Goal: Task Accomplishment & Management: Use online tool/utility

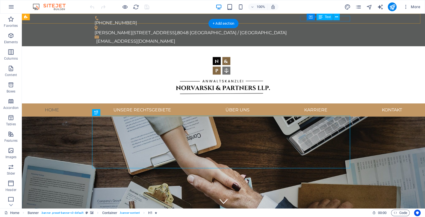
click at [348, 39] on div "[EMAIL_ADDRESS][DOMAIN_NAME]" at bounding box center [224, 41] width 256 height 5
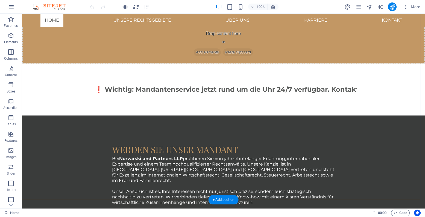
scroll to position [911, 0]
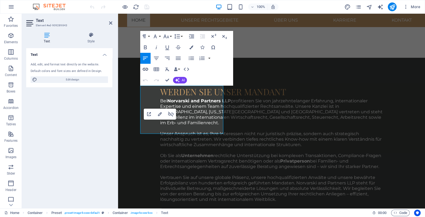
click at [143, 69] on icon "button" at bounding box center [145, 69] width 5 height 3
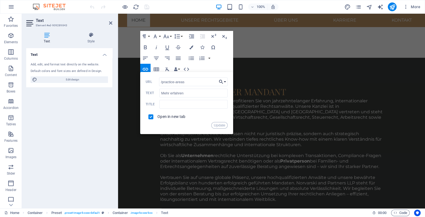
click at [225, 83] on button "Choose Link" at bounding box center [222, 81] width 10 height 9
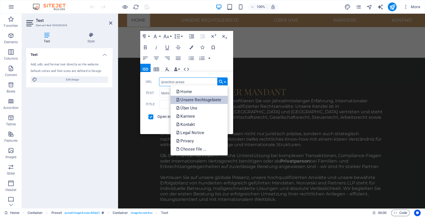
click at [211, 97] on p "Unsere Rechtsgebiete" at bounding box center [199, 100] width 46 height 8
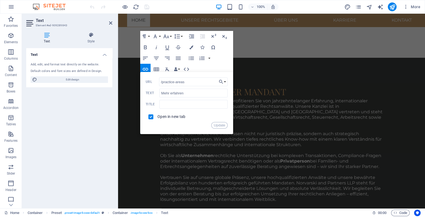
click at [151, 118] on span at bounding box center [150, 116] width 5 height 5
click at [152, 115] on span at bounding box center [150, 116] width 5 height 5
click at [149, 115] on input "checkbox" at bounding box center [150, 115] width 5 height 5
checkbox input "true"
click at [220, 126] on button "Update" at bounding box center [219, 125] width 16 height 7
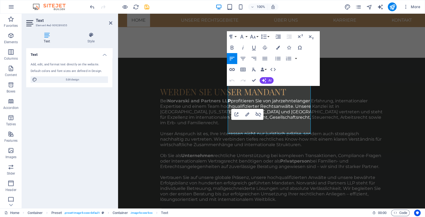
click at [234, 68] on icon "button" at bounding box center [232, 69] width 7 height 7
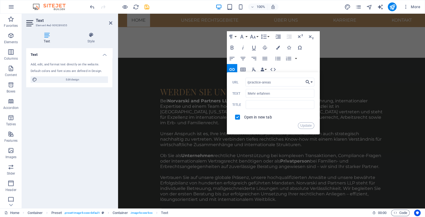
click at [310, 82] on button "Choose Link" at bounding box center [309, 82] width 10 height 9
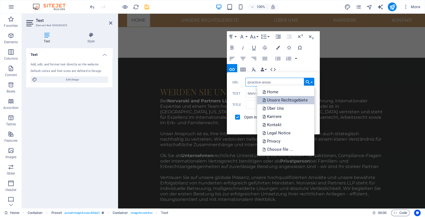
click at [293, 100] on p "Unsere Rechtsgebiete" at bounding box center [286, 100] width 46 height 8
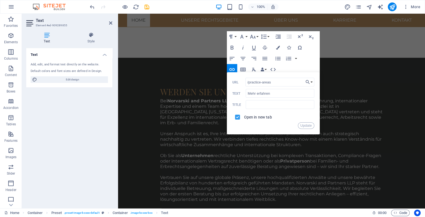
click at [237, 116] on input "checkbox" at bounding box center [236, 116] width 5 height 5
checkbox input "true"
click at [304, 126] on button "Update" at bounding box center [306, 125] width 16 height 7
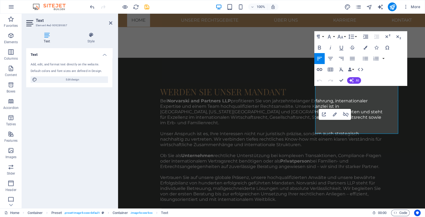
click at [322, 68] on icon "button" at bounding box center [319, 69] width 7 height 7
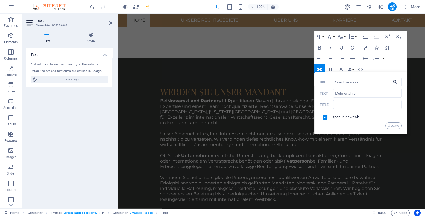
click at [399, 83] on button "Choose Link" at bounding box center [396, 82] width 10 height 9
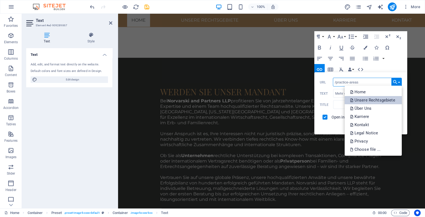
click at [388, 99] on p "Unsere Rechtsgebiete" at bounding box center [373, 100] width 46 height 8
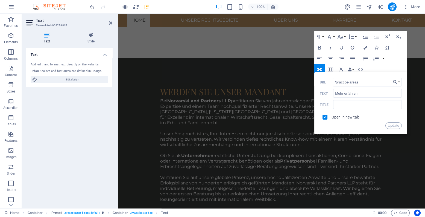
click at [326, 117] on span at bounding box center [324, 116] width 5 height 5
click at [324, 117] on input "checkbox" at bounding box center [324, 116] width 5 height 5
checkbox input "true"
click at [393, 125] on button "Update" at bounding box center [393, 125] width 16 height 7
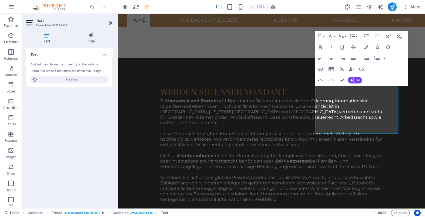
click at [111, 24] on icon at bounding box center [110, 23] width 3 height 4
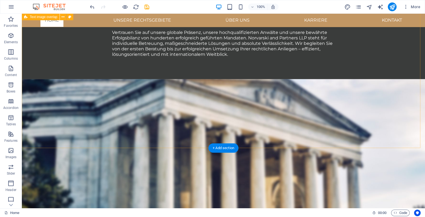
scroll to position [1123, 0]
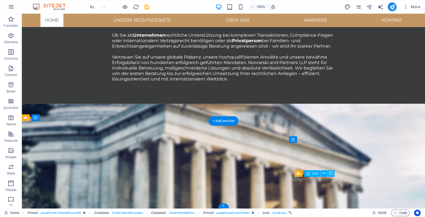
scroll to position [1216, 0]
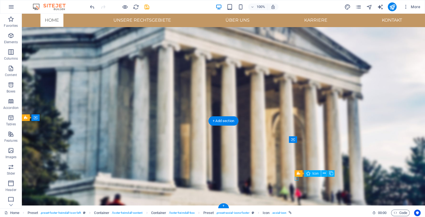
select select "xMidYMid"
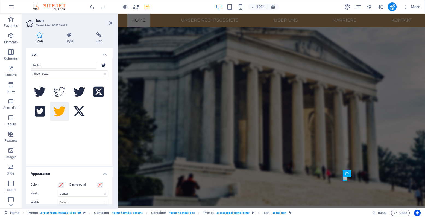
scroll to position [0, 0]
click at [99, 33] on icon at bounding box center [99, 34] width 27 height 5
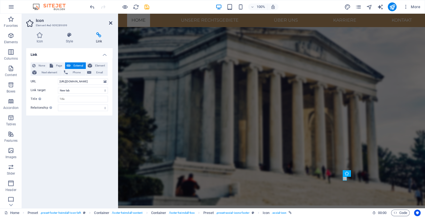
click at [111, 22] on icon at bounding box center [110, 23] width 3 height 4
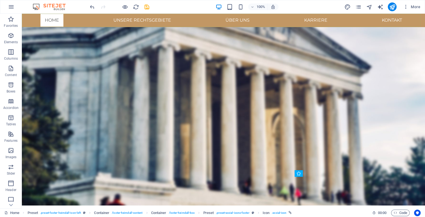
scroll to position [1123, 0]
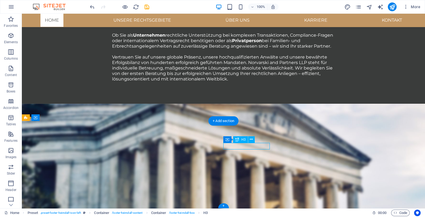
scroll to position [1216, 0]
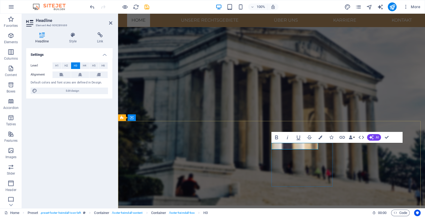
click at [111, 24] on icon at bounding box center [110, 23] width 3 height 4
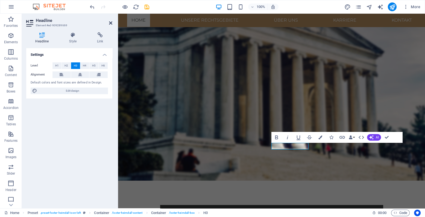
scroll to position [1123, 0]
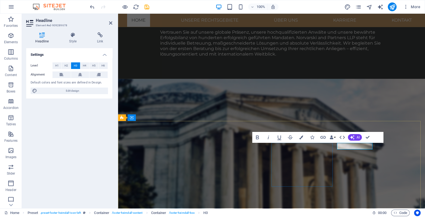
scroll to position [1216, 0]
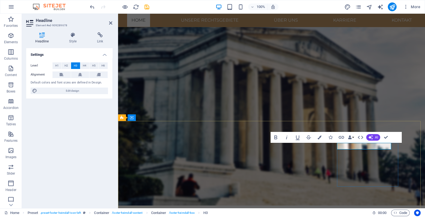
scroll to position [0, 2]
click at [111, 22] on icon at bounding box center [110, 23] width 3 height 4
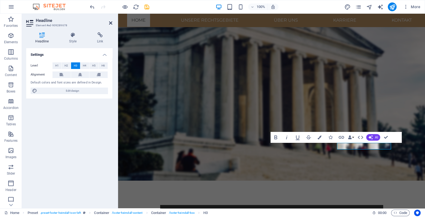
scroll to position [1123, 0]
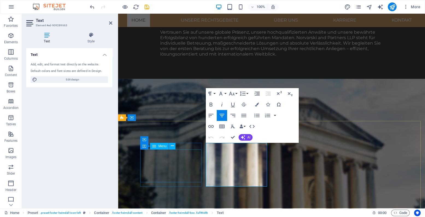
scroll to position [1216, 0]
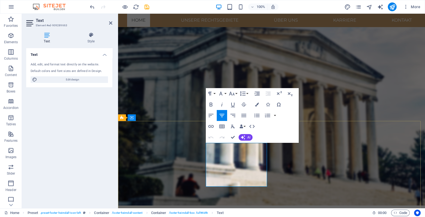
click at [258, 103] on icon "button" at bounding box center [257, 104] width 4 height 4
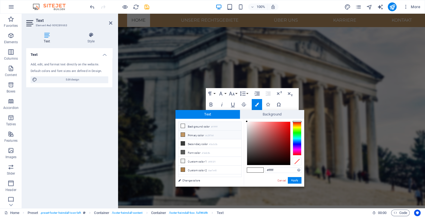
click at [182, 133] on icon at bounding box center [183, 134] width 4 height 4
type input "#c29764"
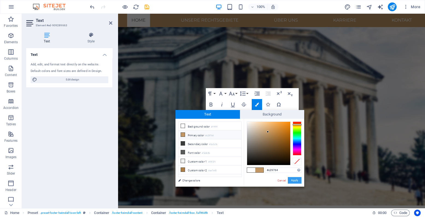
click at [298, 181] on button "Apply" at bounding box center [295, 180] width 14 height 7
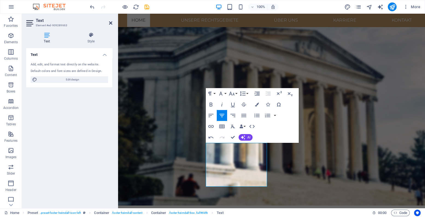
click at [110, 23] on icon at bounding box center [110, 23] width 3 height 4
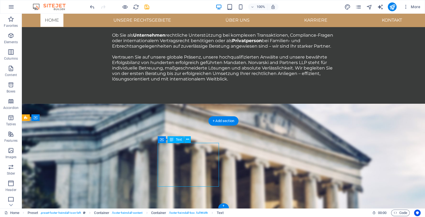
scroll to position [1216, 0]
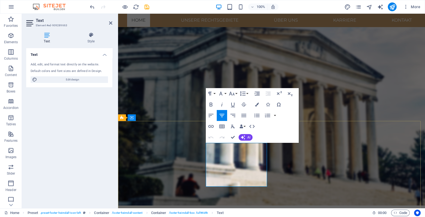
click at [257, 104] on icon "button" at bounding box center [257, 104] width 4 height 4
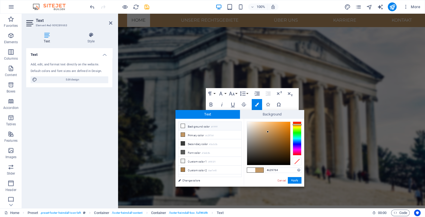
click at [181, 124] on icon at bounding box center [183, 126] width 4 height 4
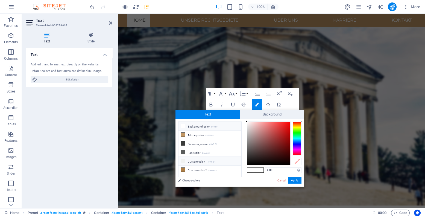
click at [183, 160] on icon at bounding box center [183, 161] width 4 height 4
type input "#f0f2f1"
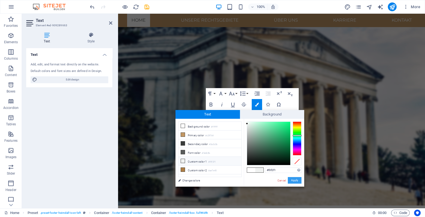
click at [296, 181] on button "Apply" at bounding box center [295, 180] width 14 height 7
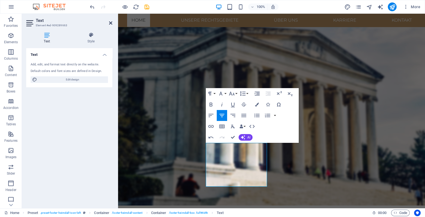
click at [111, 22] on icon at bounding box center [110, 23] width 3 height 4
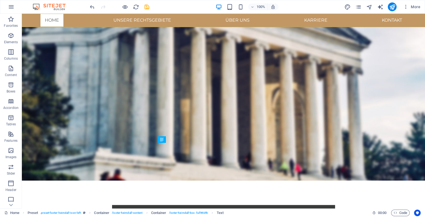
scroll to position [1123, 0]
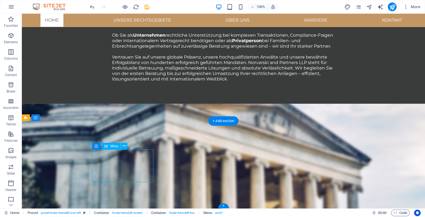
scroll to position [1216, 0]
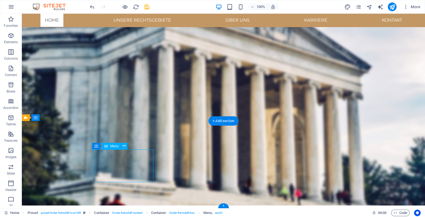
select select
select select "1"
select select
select select "2"
select select
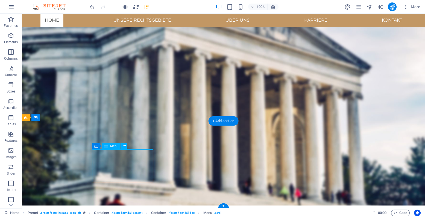
select select "4"
select select
select select "5"
select select
select select "6"
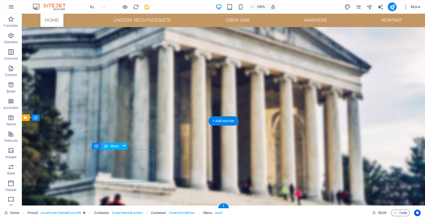
select select
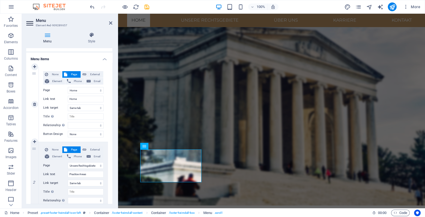
scroll to position [61, 0]
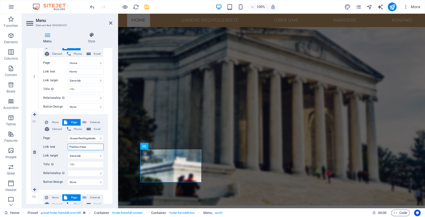
click at [92, 146] on input "Practice Areas" at bounding box center [86, 146] width 36 height 7
click at [93, 145] on input "Practice Areas" at bounding box center [86, 146] width 36 height 7
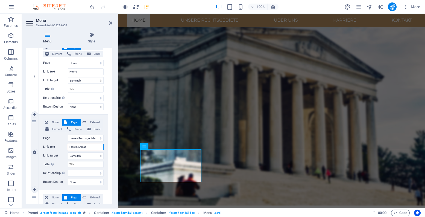
click at [93, 145] on input "Practice Areas" at bounding box center [86, 146] width 36 height 7
click at [92, 137] on select "Home Unsere Rechtsgebiete Über Uns Karriere Kontakt Legal Notice Privacy" at bounding box center [86, 138] width 36 height 7
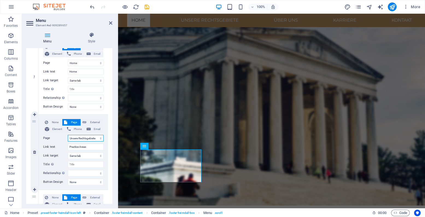
click at [92, 137] on select "Home Unsere Rechtsgebiete Über Uns Karriere Kontakt Legal Notice Privacy" at bounding box center [86, 138] width 36 height 7
click at [90, 147] on input "Practice Areas" at bounding box center [86, 146] width 36 height 7
type input "U"
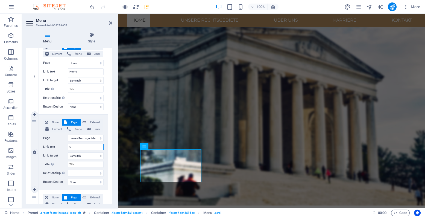
select select
type input "Un"
select select
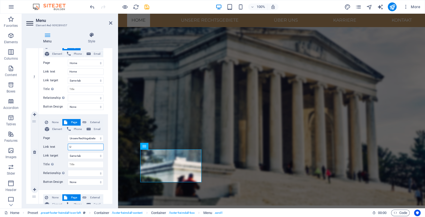
select select
type input "Uns"
select select
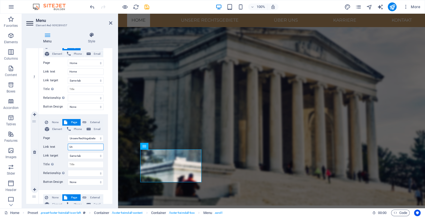
select select
type input "Unsere"
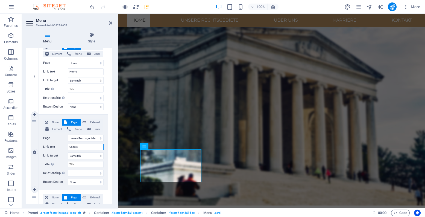
select select
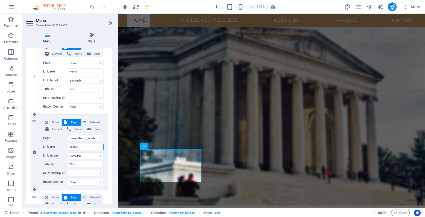
select select
type input "Unsere Rechts"
select select
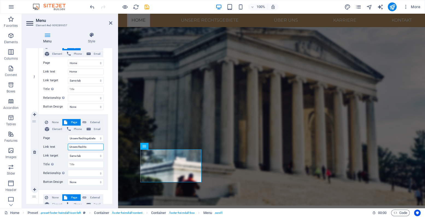
select select
type input "Unsere Rechtsgeb"
select select
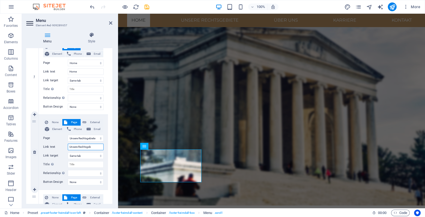
select select
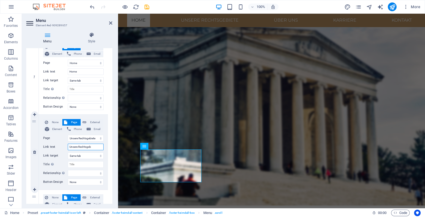
type input "Unsere Rechtsgebi"
select select
type input "Unsere Rechtsgebie"
select select
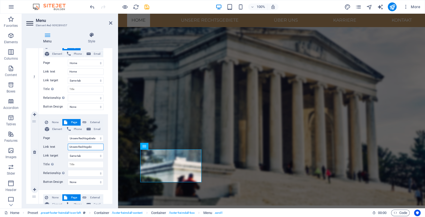
select select
type input "Unsere Rechtsgebiete"
select select
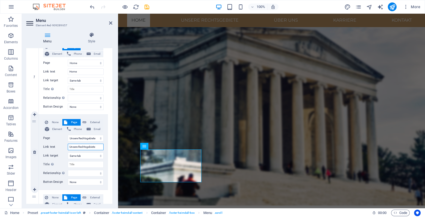
select select
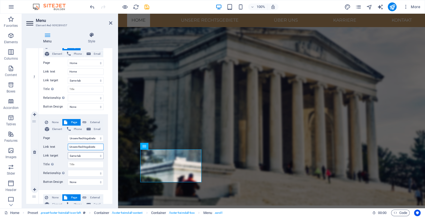
type input "Unsere Rechtsgebiete"
click at [83, 155] on select "New tab Same tab Overlay" at bounding box center [86, 155] width 36 height 7
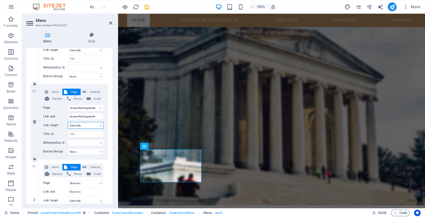
scroll to position [121, 0]
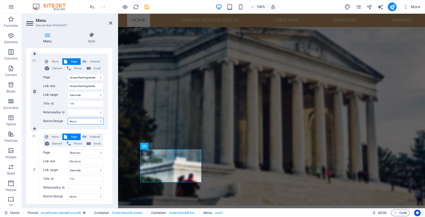
click at [85, 120] on select "None Default Primary Secondary" at bounding box center [86, 121] width 36 height 7
click at [82, 160] on input "About us" at bounding box center [86, 161] width 36 height 7
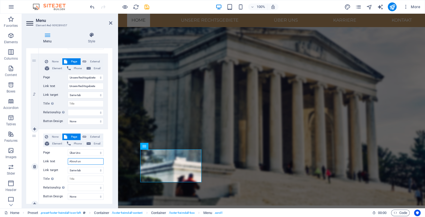
type input "Ü"
select select
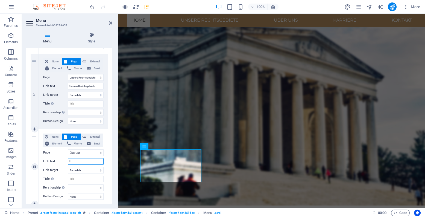
select select
type input "Über"
select select
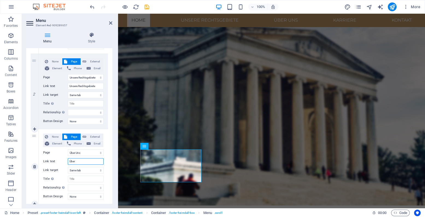
select select
type input "Über Un"
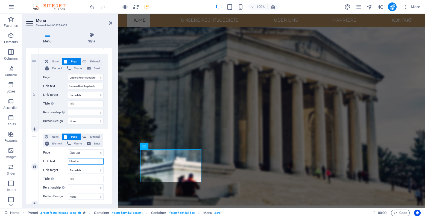
select select
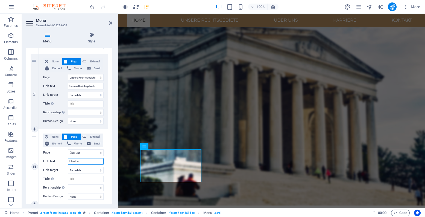
select select
type input "Über Uns"
select select
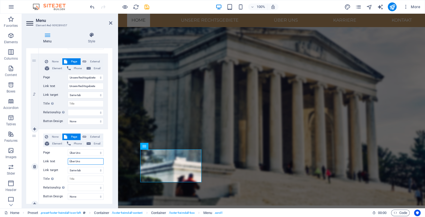
select select
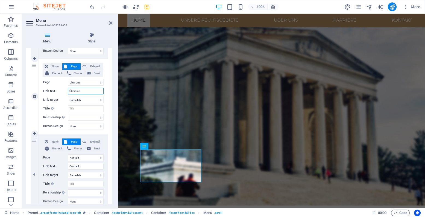
scroll to position [212, 0]
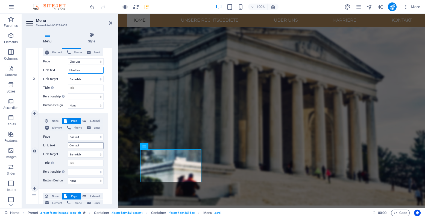
type input "Über Uns"
click at [89, 144] on input "Contact" at bounding box center [86, 145] width 36 height 7
type input "Konta"
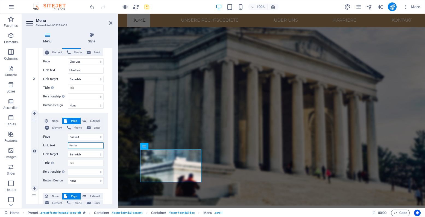
select select
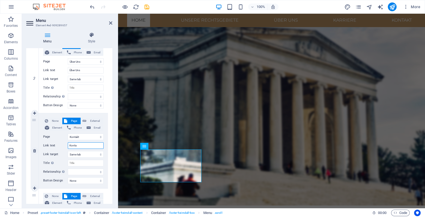
select select
type input "Kontakt"
select select
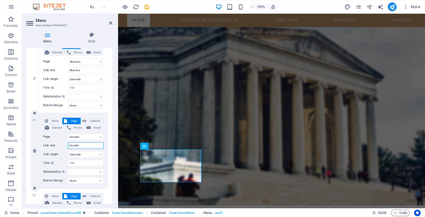
select select
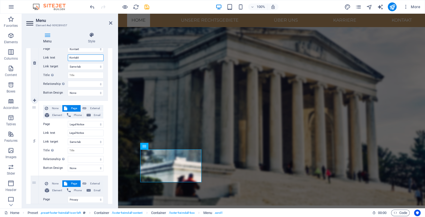
scroll to position [304, 0]
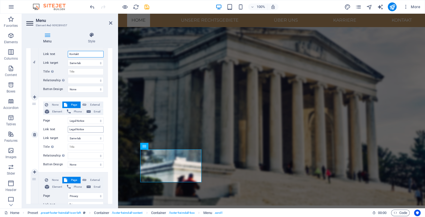
type input "Kontakt"
click at [89, 128] on input "Legal Notice" at bounding box center [86, 129] width 36 height 7
type input "Imr"
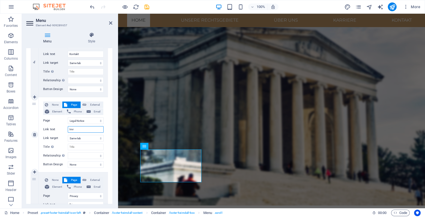
select select
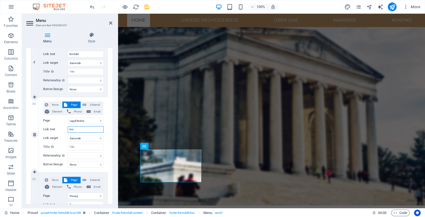
select select
type input "Imressum"
select select
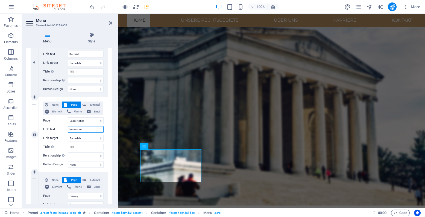
select select
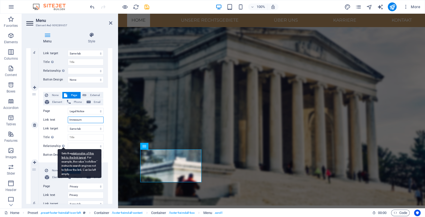
scroll to position [334, 0]
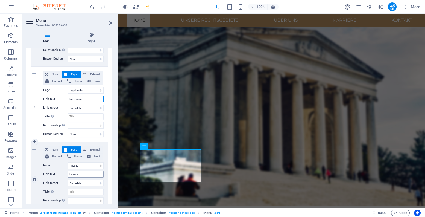
type input "Imressum"
click at [84, 173] on input "Privacy" at bounding box center [86, 174] width 36 height 7
click at [90, 172] on input "Privacy" at bounding box center [86, 174] width 36 height 7
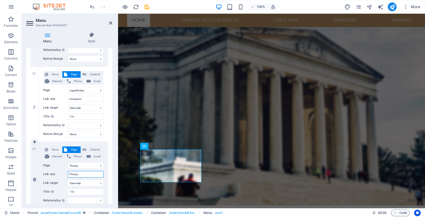
click at [90, 172] on input "Privacy" at bounding box center [86, 174] width 36 height 7
type input "Daten"
select select
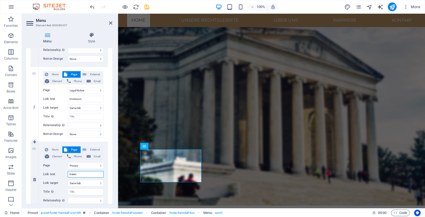
select select
type input "Datenchutz"
select select
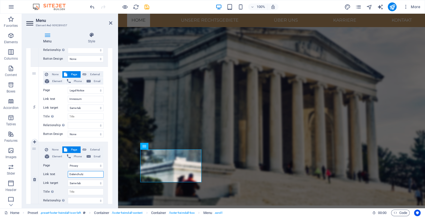
select select
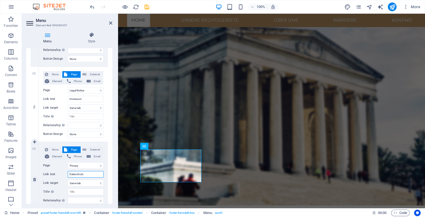
click at [90, 172] on input "Datenchutz" at bounding box center [86, 174] width 36 height 7
type input "Datens"
select select
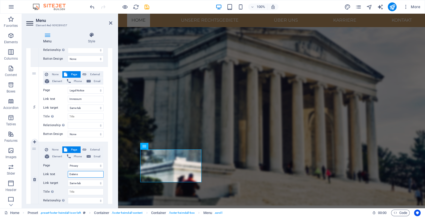
select select
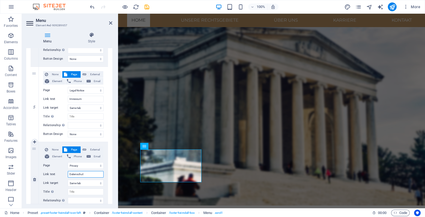
type input "Datenschutz"
select select
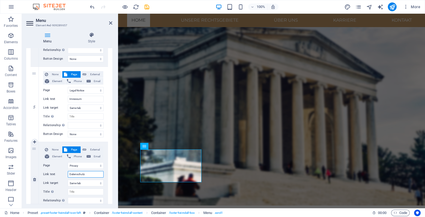
select select
type input "Datenschutz"
click at [110, 22] on icon at bounding box center [110, 23] width 3 height 4
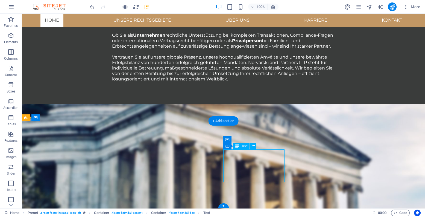
scroll to position [1216, 0]
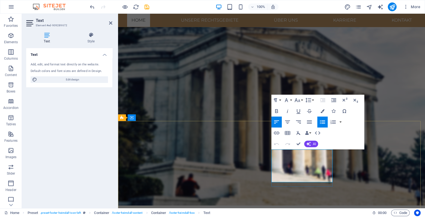
click at [357, 6] on icon "pages" at bounding box center [358, 7] width 6 height 6
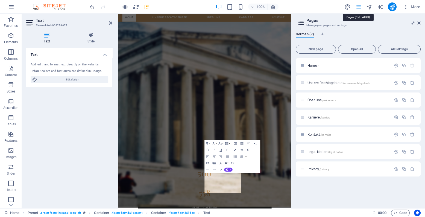
scroll to position [1126, 0]
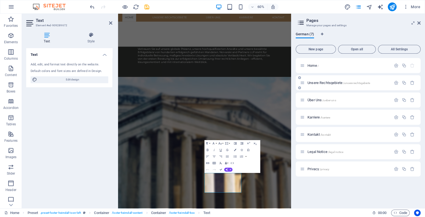
click at [335, 83] on span "Unsere Rechtsgebiete /unsere-rechtsgebiete" at bounding box center [338, 83] width 63 height 4
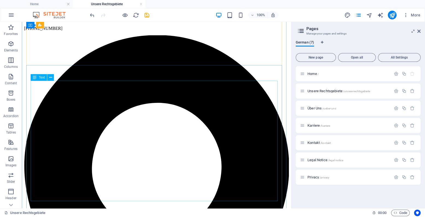
scroll to position [334, 0]
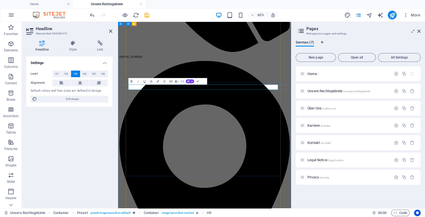
copy h3 "Wirtschafts- & Gesellschaftsrecht"
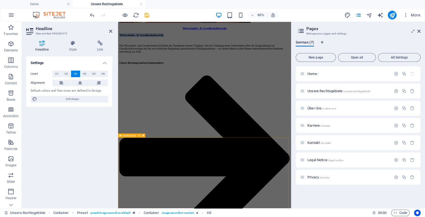
scroll to position [2462, 0]
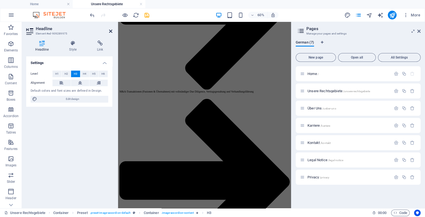
click at [111, 31] on icon at bounding box center [110, 31] width 3 height 4
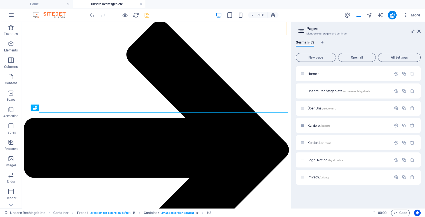
scroll to position [348, 0]
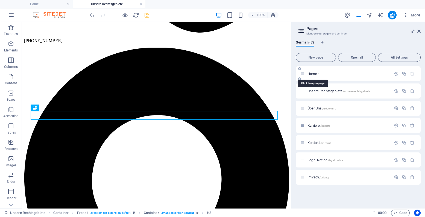
click at [313, 73] on span "Home /" at bounding box center [312, 74] width 11 height 4
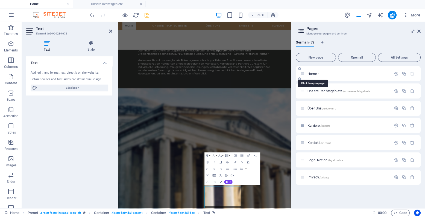
scroll to position [1113, 0]
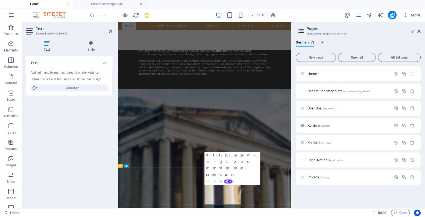
drag, startPoint x: 311, startPoint y: 297, endPoint x: 267, endPoint y: 296, distance: 43.4
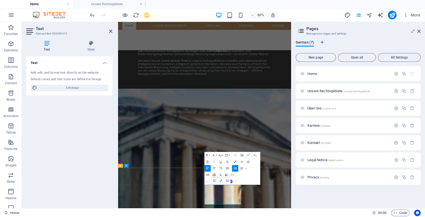
drag, startPoint x: 310, startPoint y: 296, endPoint x: 270, endPoint y: 295, distance: 39.1
drag, startPoint x: 351, startPoint y: 209, endPoint x: 271, endPoint y: 297, distance: 119.7
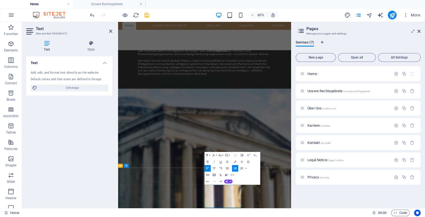
scroll to position [0, 1]
click at [109, 30] on icon at bounding box center [110, 31] width 3 height 4
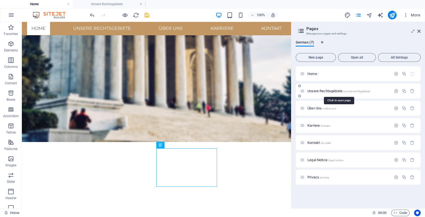
click at [327, 90] on span "Unsere Rechtsgebiete /unsere-rechtsgebiete" at bounding box center [338, 91] width 63 height 4
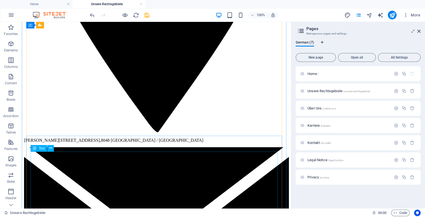
scroll to position [655, 0]
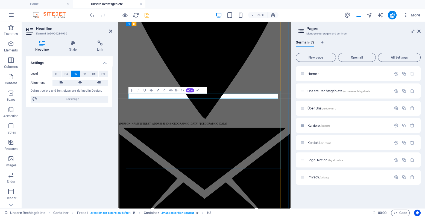
scroll to position [656, 0]
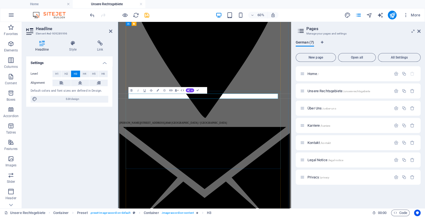
copy h3 "Steuerrecht & Internationales Steuerrecht"
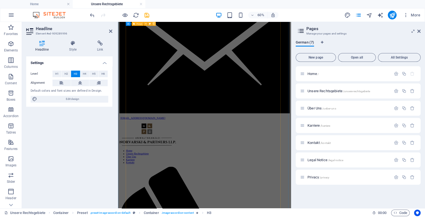
scroll to position [869, 0]
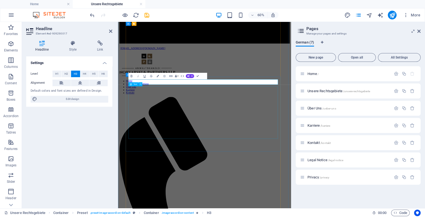
scroll to position [965, 0]
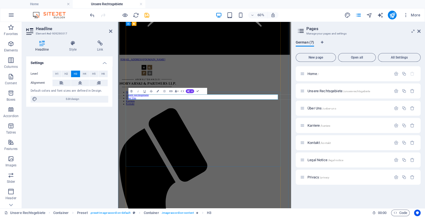
copy h3 "Arbeitsrecht"
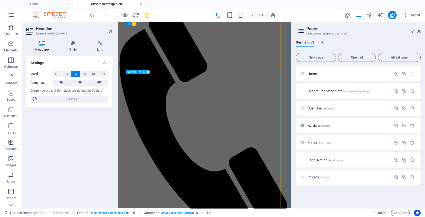
scroll to position [1178, 0]
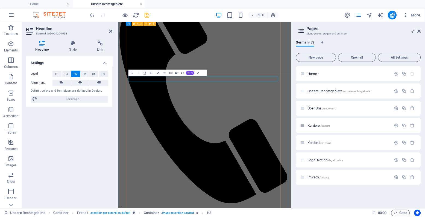
scroll to position [1300, 0]
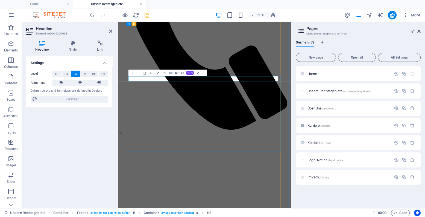
copy h3 "Erbrecht & Familienrecht"
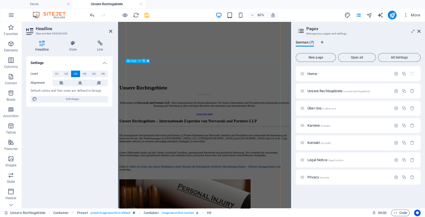
scroll to position [1513, 0]
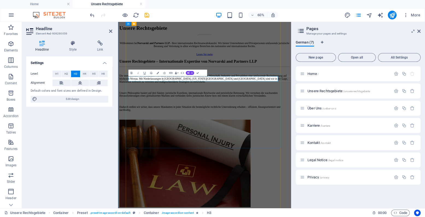
copy h3 "Kapitalmarkt- & Bankenrecht"
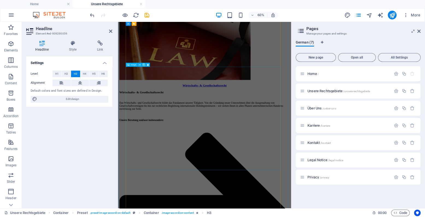
scroll to position [1823, 0]
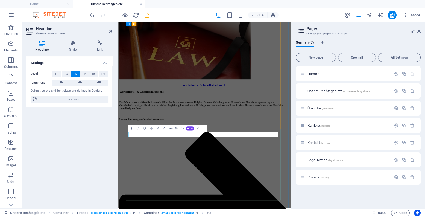
copy h3 "Gewerblicher Rechtsschutz & IP-Recht"
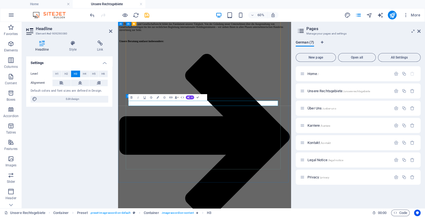
scroll to position [1975, 0]
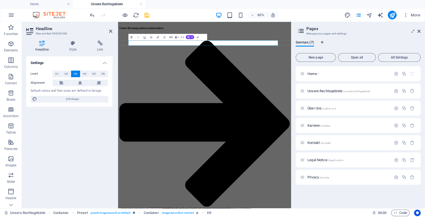
click at [112, 31] on aside "Headline Element #ed-909290080 Headline Style Link Settings Level H1 H2 H3 H4 H…" at bounding box center [70, 115] width 96 height 186
click at [111, 31] on icon at bounding box center [110, 31] width 3 height 4
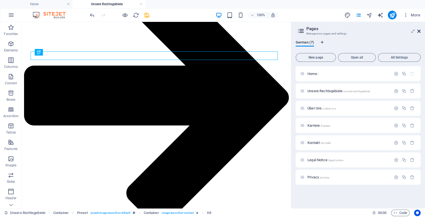
click at [420, 32] on icon at bounding box center [418, 31] width 3 height 4
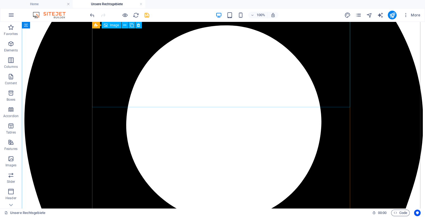
scroll to position [644, 0]
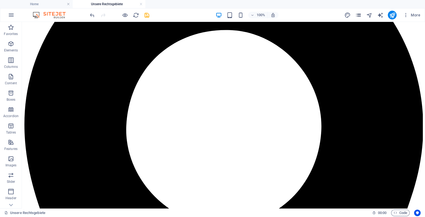
click at [361, 17] on icon "pages" at bounding box center [358, 15] width 6 height 6
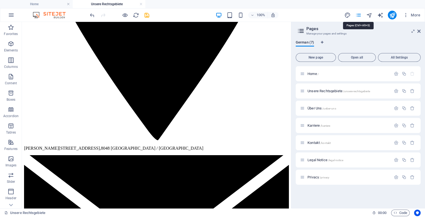
scroll to position [643, 0]
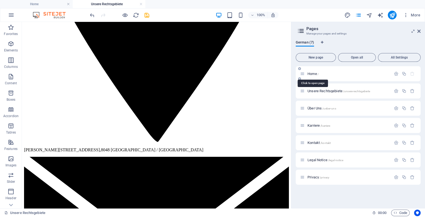
click at [314, 75] on span "Home /" at bounding box center [312, 74] width 11 height 4
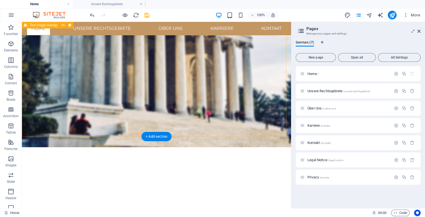
scroll to position [1290, 0]
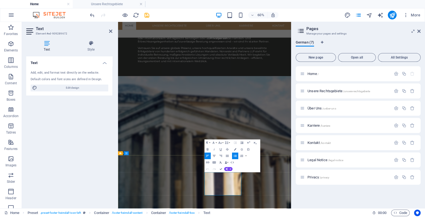
drag, startPoint x: 308, startPoint y: 288, endPoint x: 270, endPoint y: 286, distance: 38.0
drag, startPoint x: 308, startPoint y: 302, endPoint x: 269, endPoint y: 303, distance: 38.8
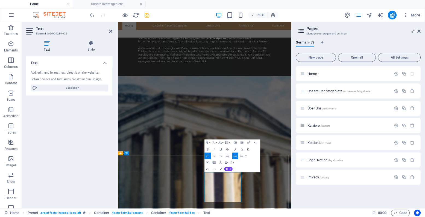
drag, startPoint x: 269, startPoint y: 303, endPoint x: 334, endPoint y: 212, distance: 111.3
drag, startPoint x: 320, startPoint y: 308, endPoint x: 270, endPoint y: 307, distance: 49.5
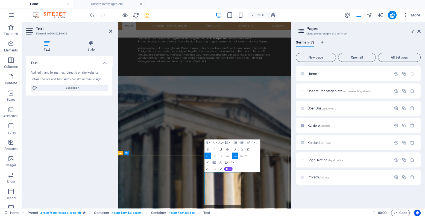
drag, startPoint x: 311, startPoint y: 313, endPoint x: 273, endPoint y: 314, distance: 38.0
drag, startPoint x: 273, startPoint y: 314, endPoint x: 329, endPoint y: 219, distance: 110.6
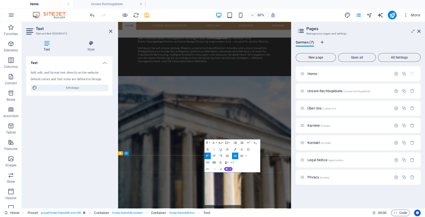
drag, startPoint x: 294, startPoint y: 323, endPoint x: 330, endPoint y: 225, distance: 104.7
click at [208, 163] on icon "button" at bounding box center [207, 162] width 3 height 2
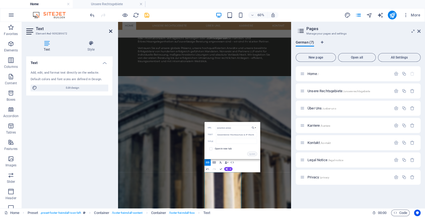
click at [110, 30] on icon at bounding box center [110, 31] width 3 height 4
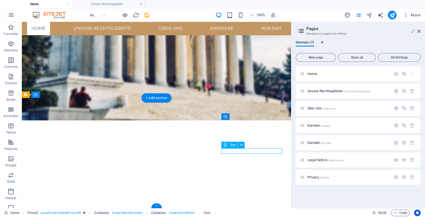
scroll to position [1156, 0]
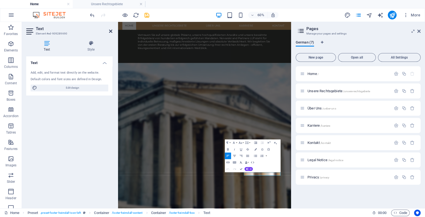
click at [110, 33] on icon at bounding box center [110, 31] width 3 height 4
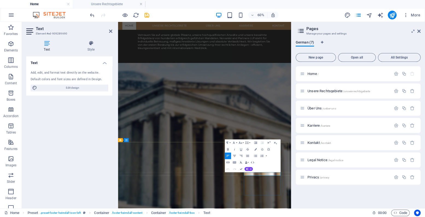
drag, startPoint x: 373, startPoint y: 275, endPoint x: 347, endPoint y: 275, distance: 26.0
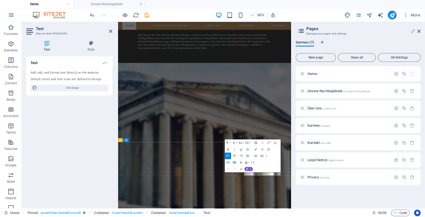
drag, startPoint x: 375, startPoint y: 275, endPoint x: 347, endPoint y: 274, distance: 27.3
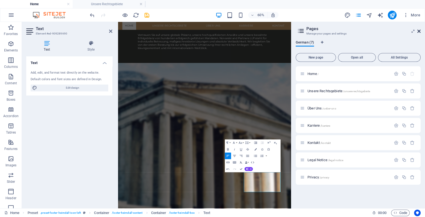
click at [419, 31] on icon at bounding box center [418, 31] width 3 height 4
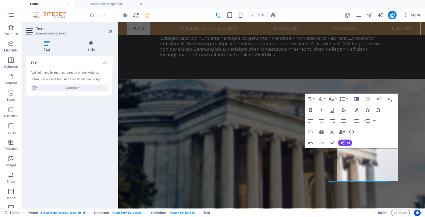
scroll to position [1247, 0]
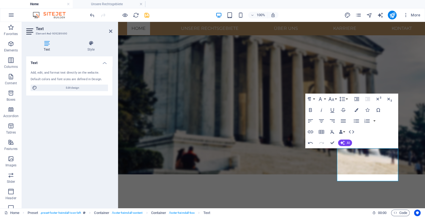
click at [108, 30] on h2 "Text" at bounding box center [74, 28] width 76 height 5
click at [109, 30] on icon at bounding box center [110, 31] width 3 height 4
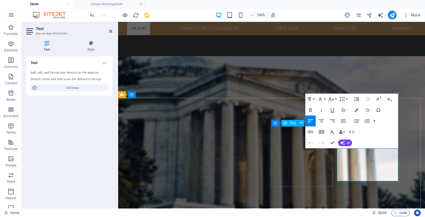
scroll to position [1247, 0]
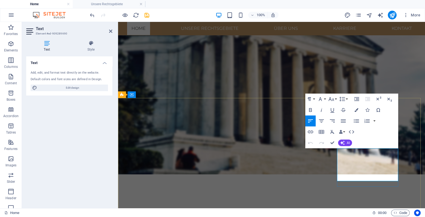
drag, startPoint x: 369, startPoint y: 157, endPoint x: 379, endPoint y: 150, distance: 12.0
click at [323, 109] on icon "button" at bounding box center [321, 110] width 7 height 7
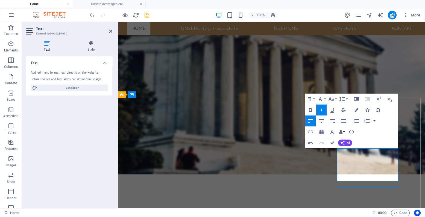
drag, startPoint x: 378, startPoint y: 150, endPoint x: 337, endPoint y: 150, distance: 40.2
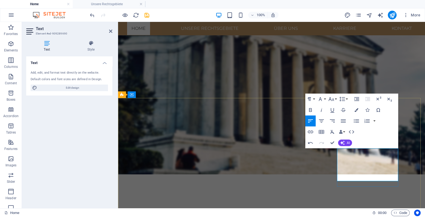
click at [311, 109] on icon "button" at bounding box center [310, 110] width 3 height 4
click at [310, 108] on icon "button" at bounding box center [310, 110] width 7 height 7
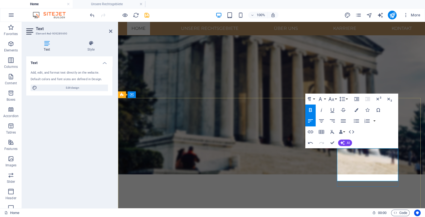
drag, startPoint x: 375, startPoint y: 177, endPoint x: 337, endPoint y: 173, distance: 38.4
click at [322, 112] on icon "button" at bounding box center [321, 110] width 7 height 7
click at [112, 31] on icon at bounding box center [110, 31] width 3 height 4
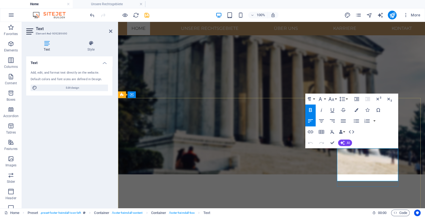
drag, startPoint x: 397, startPoint y: 157, endPoint x: 369, endPoint y: 157, distance: 27.6
click at [111, 31] on icon at bounding box center [110, 31] width 3 height 4
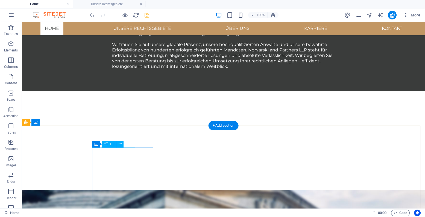
scroll to position [1094, 0]
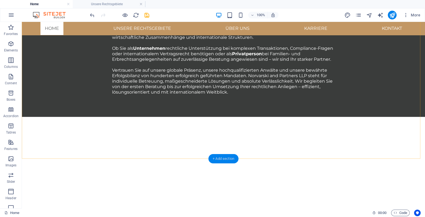
click at [220, 157] on div "+ Add section" at bounding box center [223, 158] width 30 height 9
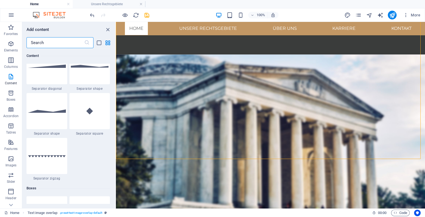
scroll to position [1350, 0]
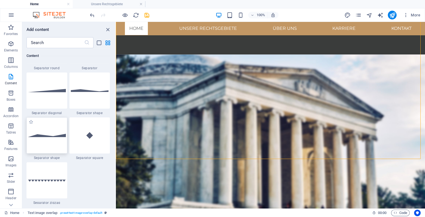
click at [56, 139] on div at bounding box center [46, 135] width 41 height 36
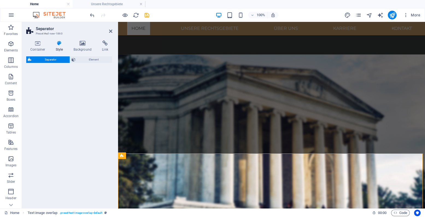
scroll to position [1186, 0]
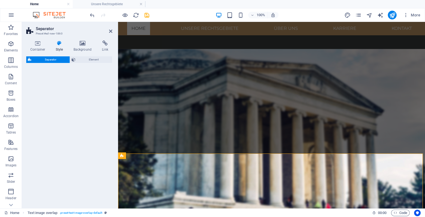
select select "polygon2"
select select "rem"
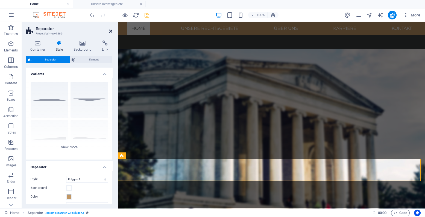
click at [110, 33] on icon at bounding box center [110, 31] width 3 height 4
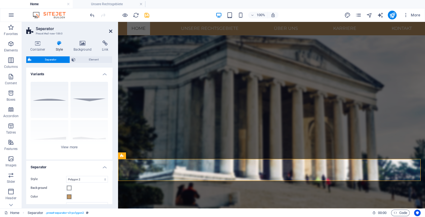
scroll to position [1094, 0]
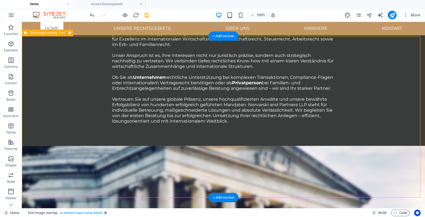
scroll to position [1115, 0]
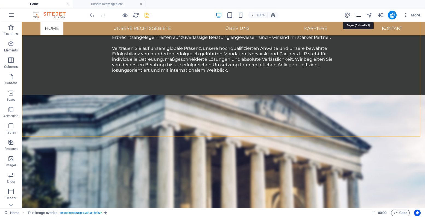
click at [358, 14] on icon "pages" at bounding box center [358, 15] width 6 height 6
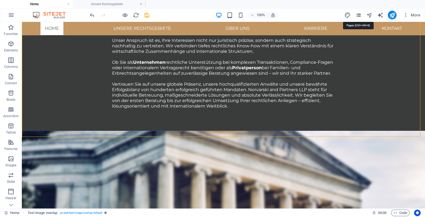
scroll to position [1273, 0]
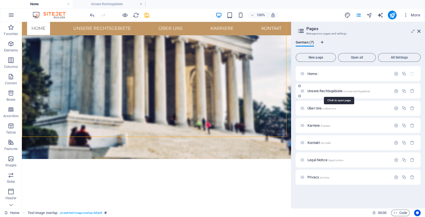
click at [318, 92] on span "Unsere Rechtsgebiete /unsere-rechtsgebiete" at bounding box center [338, 91] width 63 height 4
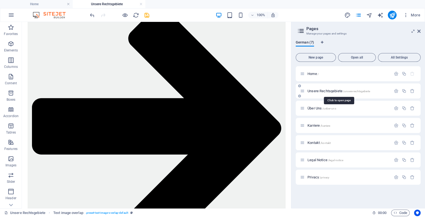
scroll to position [0, 0]
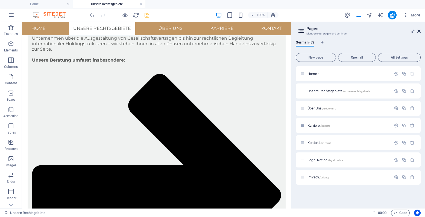
click at [419, 32] on icon at bounding box center [418, 31] width 3 height 4
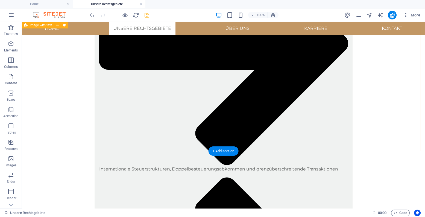
scroll to position [2609, 0]
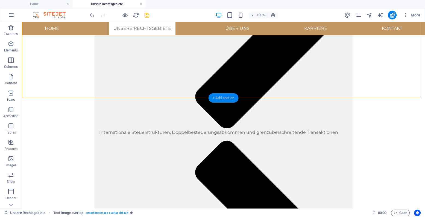
click at [214, 94] on div "+ Add section" at bounding box center [223, 97] width 30 height 9
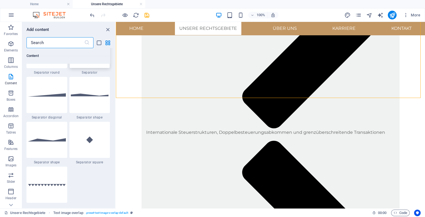
scroll to position [1350, 0]
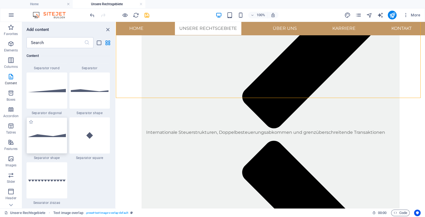
click at [54, 136] on img at bounding box center [47, 135] width 38 height 3
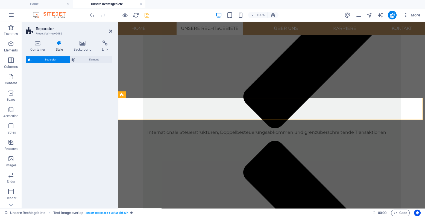
select select "polygon2"
select select "rem"
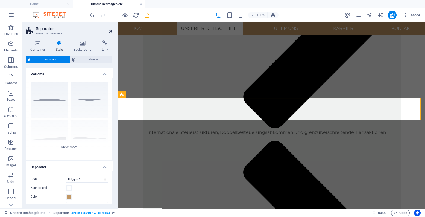
click at [111, 31] on icon at bounding box center [110, 31] width 3 height 4
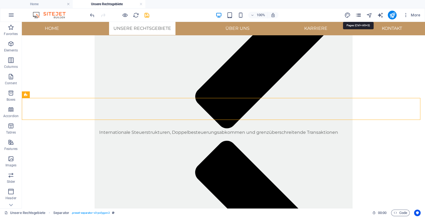
click at [358, 14] on icon "pages" at bounding box center [358, 15] width 6 height 6
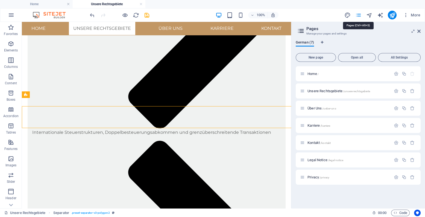
scroll to position [2601, 0]
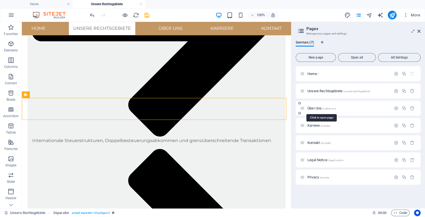
click at [314, 107] on span "Über Uns /ueber-uns" at bounding box center [321, 108] width 29 height 4
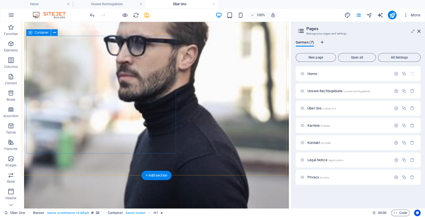
scroll to position [2466, 0]
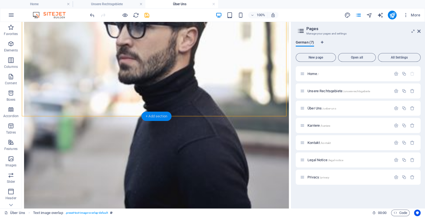
click at [149, 113] on div "+ Add section" at bounding box center [156, 115] width 30 height 9
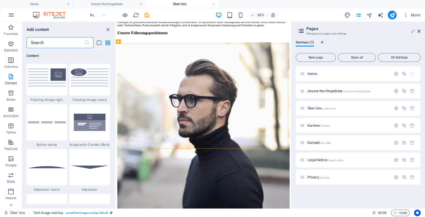
scroll to position [1320, 0]
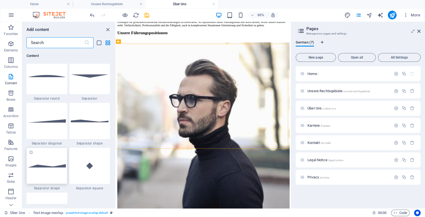
click at [51, 164] on img at bounding box center [47, 165] width 38 height 3
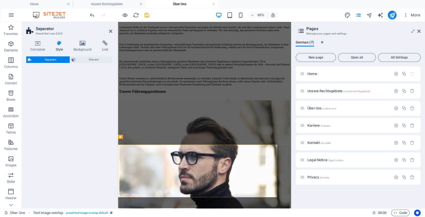
scroll to position [2356, 0]
select select "polygon2"
select select "rem"
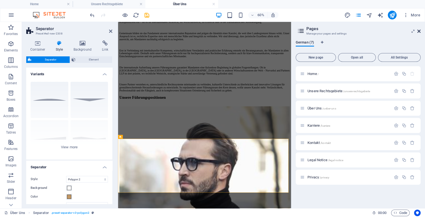
click at [419, 31] on icon at bounding box center [418, 31] width 3 height 4
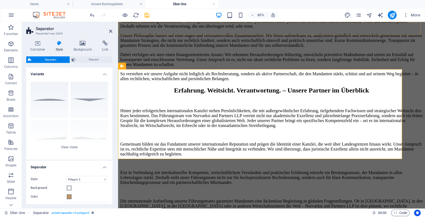
scroll to position [2504, 0]
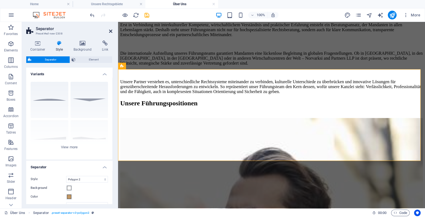
click at [110, 31] on icon at bounding box center [110, 31] width 3 height 4
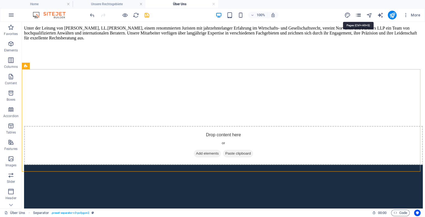
click at [358, 14] on icon "pages" at bounding box center [358, 15] width 6 height 6
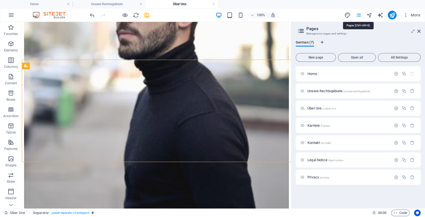
scroll to position [2513, 0]
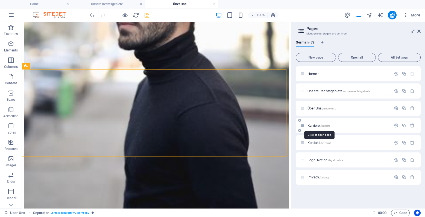
click at [318, 124] on span "Karriere /karriere" at bounding box center [318, 125] width 23 height 4
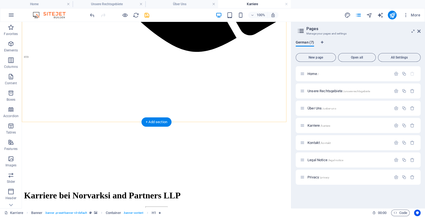
scroll to position [1359, 0]
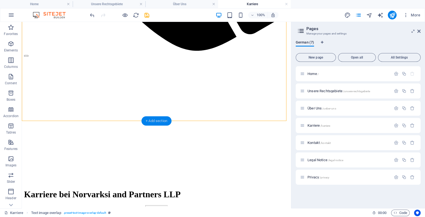
click at [147, 119] on div "+ Add section" at bounding box center [156, 120] width 30 height 9
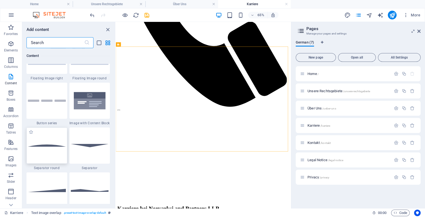
scroll to position [1290, 0]
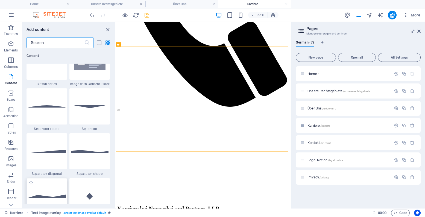
click at [52, 187] on div at bounding box center [46, 196] width 41 height 36
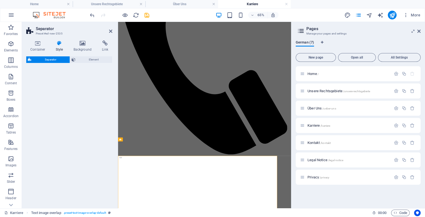
select select "polygon2"
select select "rem"
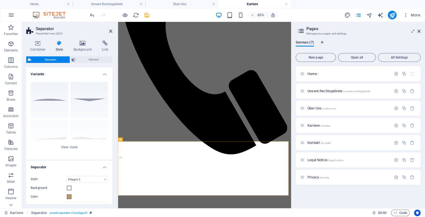
scroll to position [1235, 0]
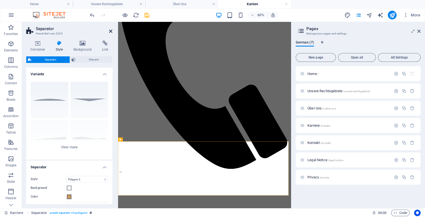
click at [111, 31] on icon at bounding box center [110, 31] width 3 height 4
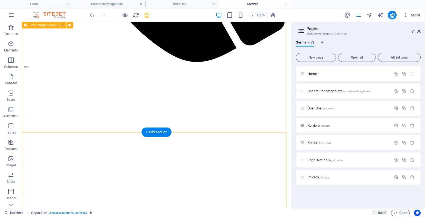
scroll to position [1378, 0]
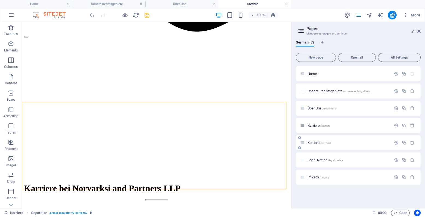
click at [315, 141] on span "Kontakt /kontakt" at bounding box center [318, 142] width 23 height 4
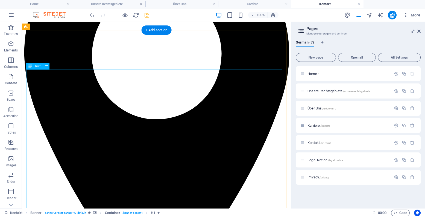
scroll to position [817, 0]
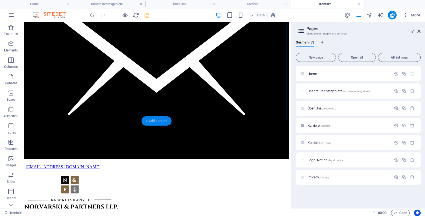
click at [149, 120] on div "+ Add section" at bounding box center [156, 120] width 30 height 9
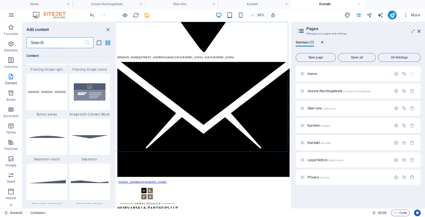
scroll to position [1290, 0]
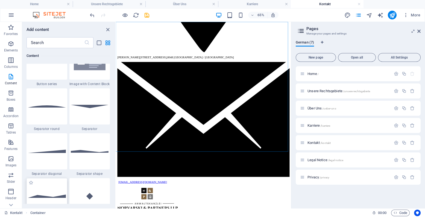
click at [54, 188] on div at bounding box center [46, 196] width 41 height 36
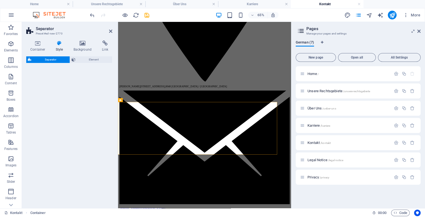
scroll to position [783, 0]
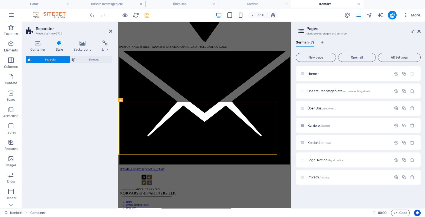
select select "polygon2"
select select "rem"
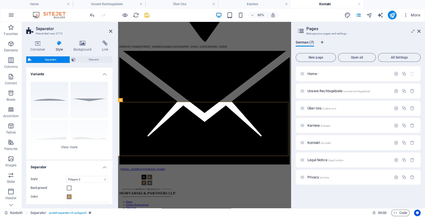
click at [112, 31] on aside "Separator Preset #ed-new-2770 Container Style Background Link Size Height Defau…" at bounding box center [70, 115] width 96 height 186
click at [111, 31] on icon at bounding box center [110, 31] width 3 height 4
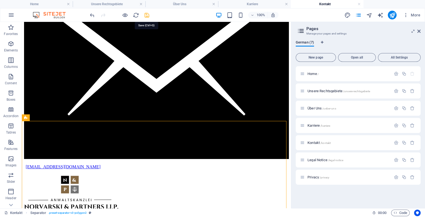
click at [148, 15] on icon "save" at bounding box center [147, 15] width 6 height 6
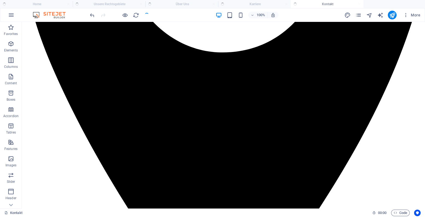
checkbox input "false"
click at [135, 15] on icon "reload" at bounding box center [136, 15] width 6 height 6
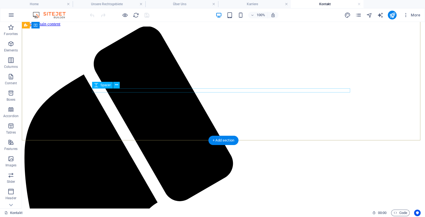
scroll to position [0, 0]
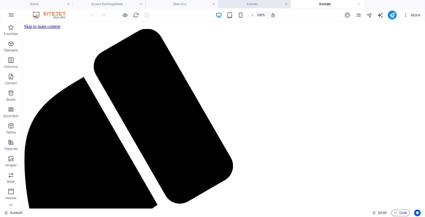
click at [286, 4] on link at bounding box center [286, 4] width 3 height 5
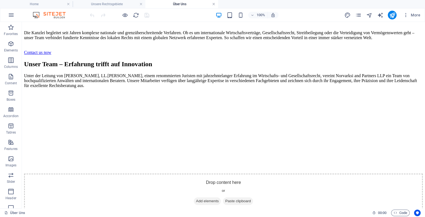
click at [214, 4] on link at bounding box center [213, 4] width 3 height 5
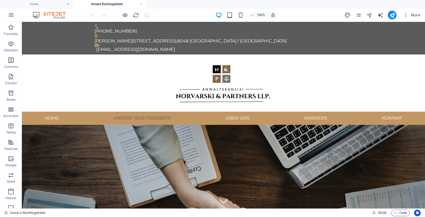
scroll to position [2543, 0]
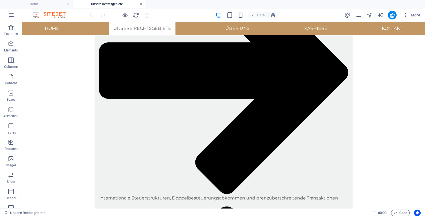
click at [139, 4] on link at bounding box center [140, 4] width 3 height 5
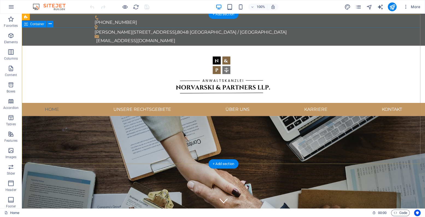
scroll to position [0, 0]
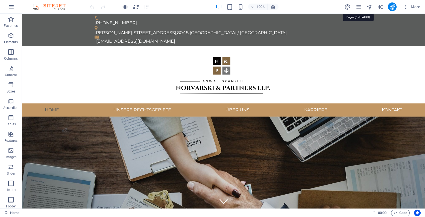
click at [358, 6] on icon "pages" at bounding box center [358, 7] width 6 height 6
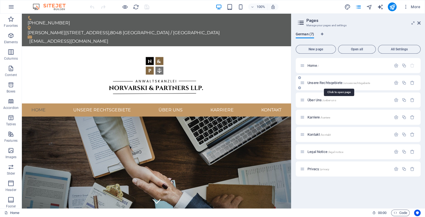
click at [325, 82] on span "Unsere Rechtsgebiete /unsere-rechtsgebiete" at bounding box center [338, 83] width 63 height 4
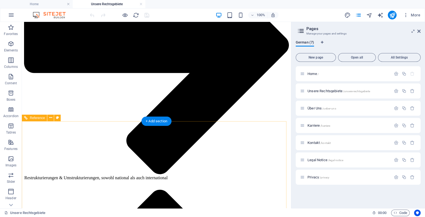
scroll to position [2532, 0]
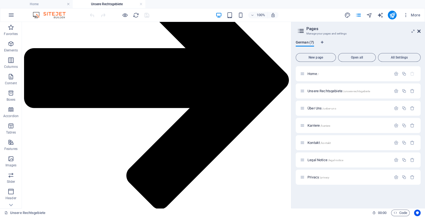
click at [420, 31] on icon at bounding box center [418, 31] width 3 height 4
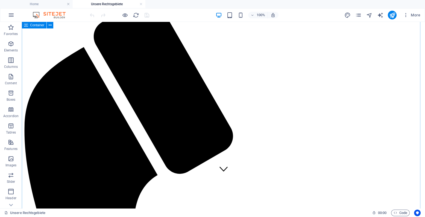
scroll to position [0, 0]
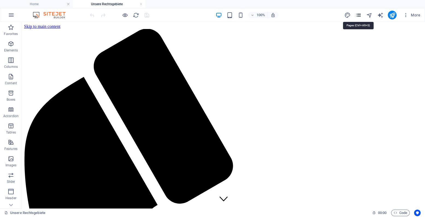
click at [358, 15] on icon "pages" at bounding box center [358, 15] width 6 height 6
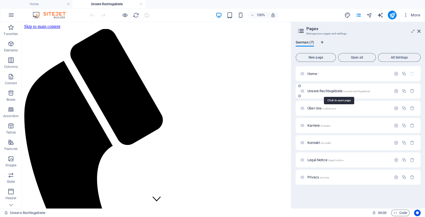
click at [319, 91] on span "Unsere Rechtsgebiete /unsere-rechtsgebiete" at bounding box center [338, 91] width 63 height 4
click at [314, 107] on span "Über Uns /ueber-uns" at bounding box center [321, 108] width 29 height 4
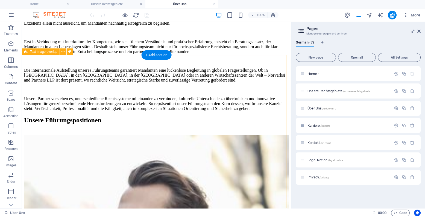
scroll to position [2511, 0]
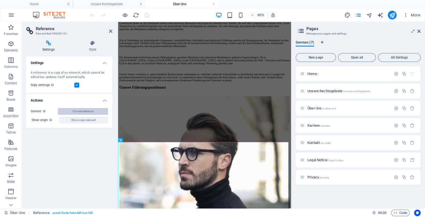
click at [94, 110] on button "Convert reference" at bounding box center [83, 111] width 50 height 7
select select "footer"
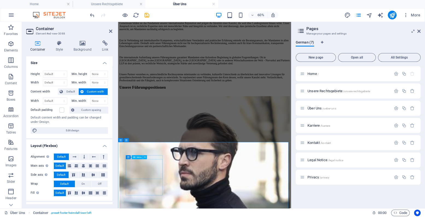
select select
select select "1"
select select
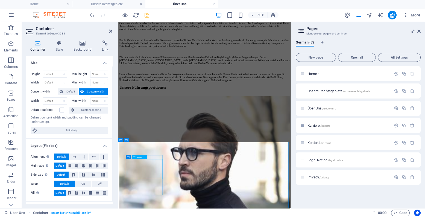
select select "2"
select select
select select "4"
select select
select select "5"
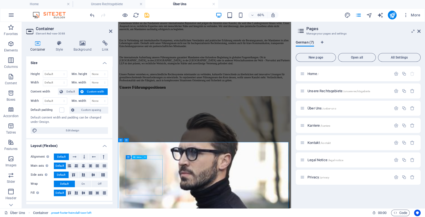
select select
select select "6"
select select
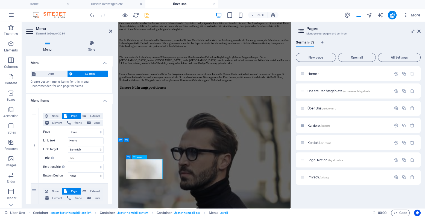
click at [110, 32] on icon at bounding box center [110, 31] width 3 height 4
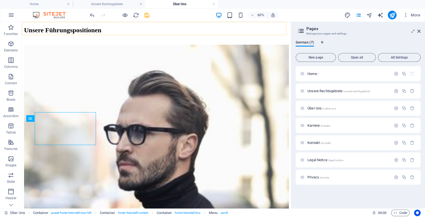
scroll to position [2511, 0]
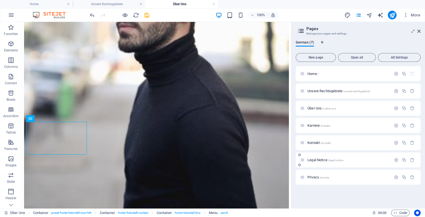
click at [318, 161] on span "Legal Notice /legal-notice" at bounding box center [325, 160] width 36 height 4
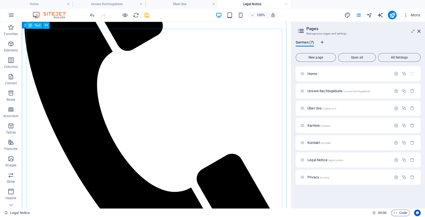
scroll to position [91, 0]
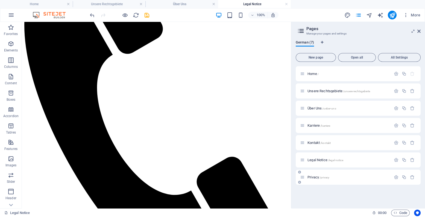
click at [313, 176] on span "Privacy /privacy" at bounding box center [318, 177] width 22 height 4
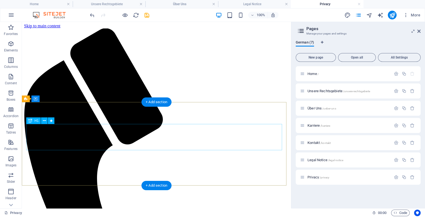
scroll to position [0, 0]
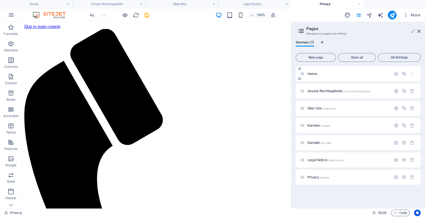
click at [314, 74] on span "Home /" at bounding box center [312, 74] width 11 height 4
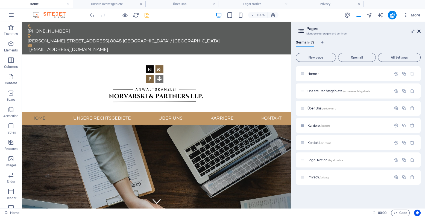
click at [419, 30] on icon at bounding box center [418, 31] width 3 height 4
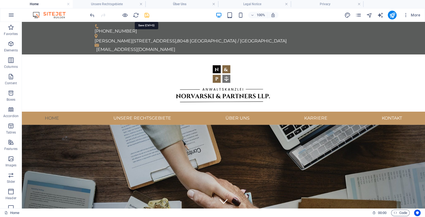
click at [147, 13] on icon "save" at bounding box center [147, 15] width 6 height 6
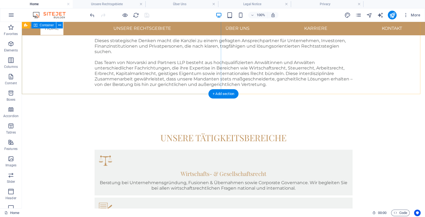
scroll to position [455, 0]
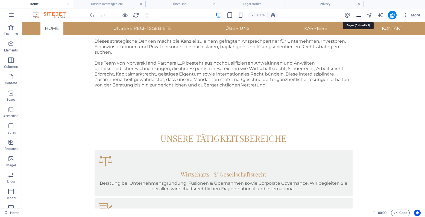
click at [358, 14] on icon "pages" at bounding box center [358, 15] width 6 height 6
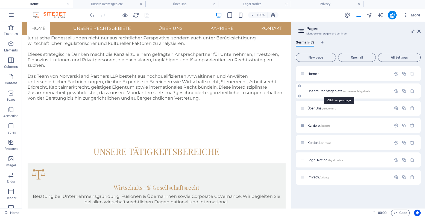
click at [317, 90] on span "Unsere Rechtsgebiete /unsere-rechtsgebiete" at bounding box center [338, 91] width 63 height 4
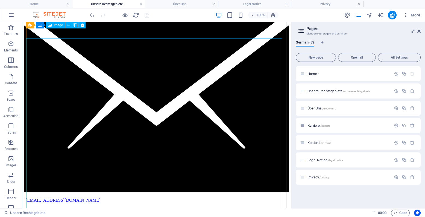
scroll to position [771, 0]
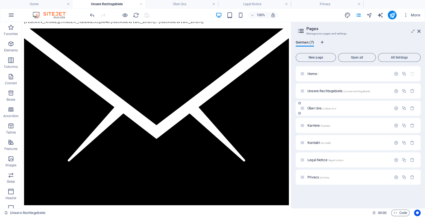
click at [311, 107] on span "Über Uns /ueber-uns" at bounding box center [321, 108] width 29 height 4
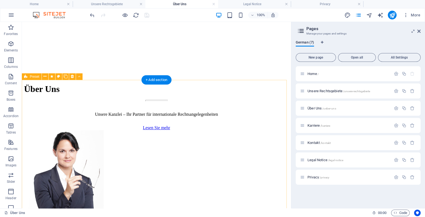
scroll to position [1448, 0]
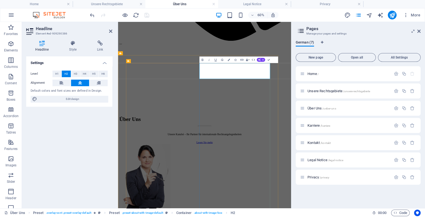
copy h2 "[PERSON_NAME], LL.M."
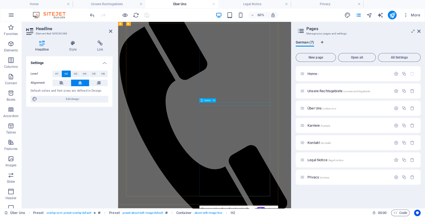
scroll to position [1115, 0]
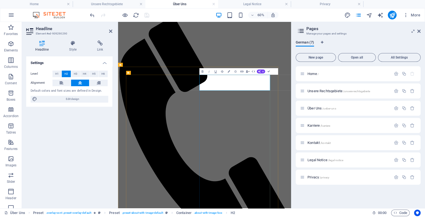
copy h2 "[PERSON_NAME], LL.M."
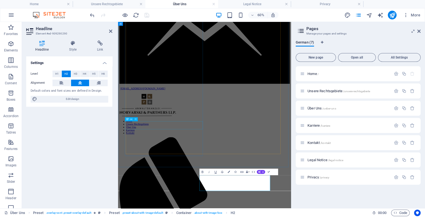
scroll to position [902, 0]
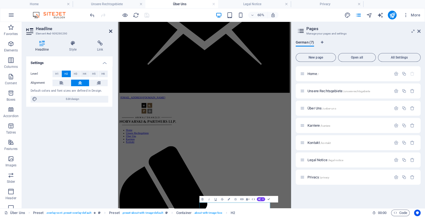
click at [111, 30] on icon at bounding box center [110, 31] width 3 height 4
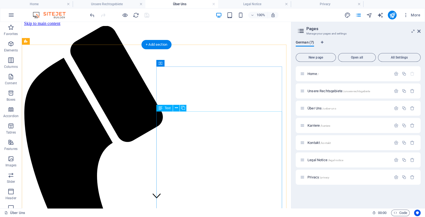
scroll to position [0, 0]
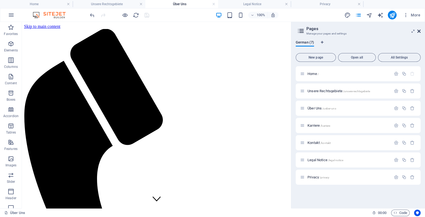
click at [419, 32] on icon at bounding box center [418, 31] width 3 height 4
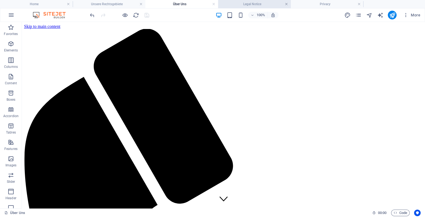
click at [285, 4] on link at bounding box center [286, 4] width 3 height 5
click at [140, 3] on link at bounding box center [140, 4] width 3 height 5
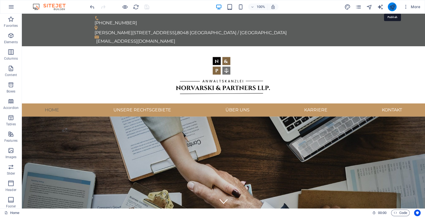
click at [390, 7] on icon "publish" at bounding box center [392, 7] width 6 height 6
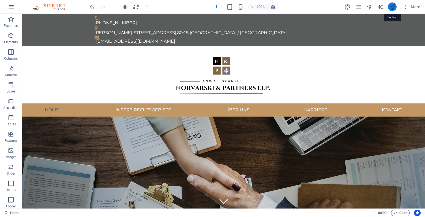
click at [394, 5] on icon "publish" at bounding box center [392, 7] width 6 height 6
